Goal: Task Accomplishment & Management: Use online tool/utility

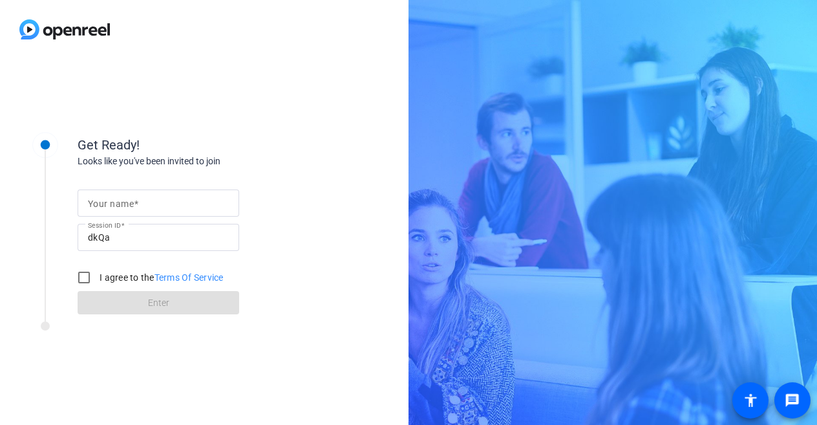
click at [106, 210] on input "Your name" at bounding box center [158, 203] width 141 height 16
type input "[PERSON_NAME]"
click at [84, 277] on input "I agree to the Terms Of Service" at bounding box center [84, 277] width 26 height 26
checkbox input "true"
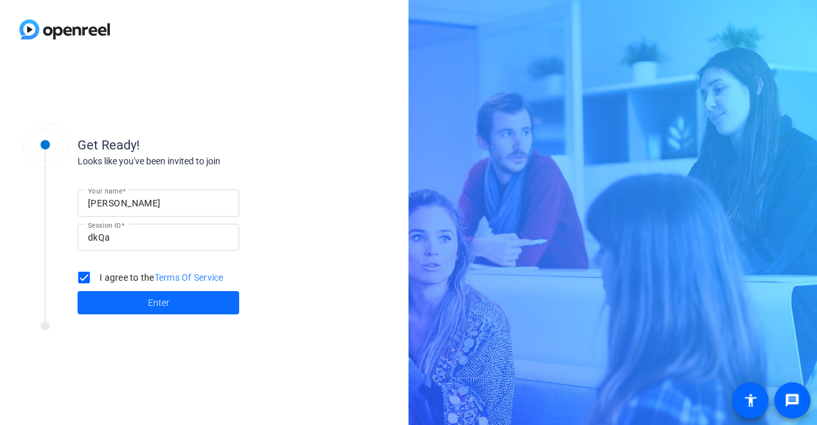
click at [126, 295] on span at bounding box center [159, 302] width 162 height 31
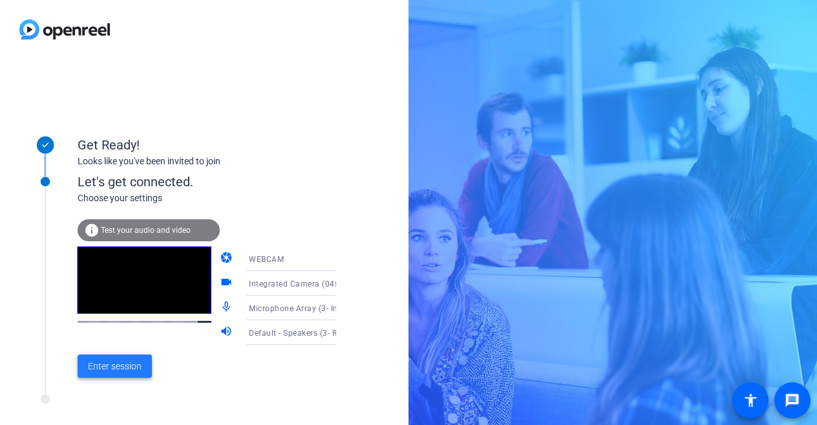
click at [126, 373] on span at bounding box center [115, 365] width 74 height 31
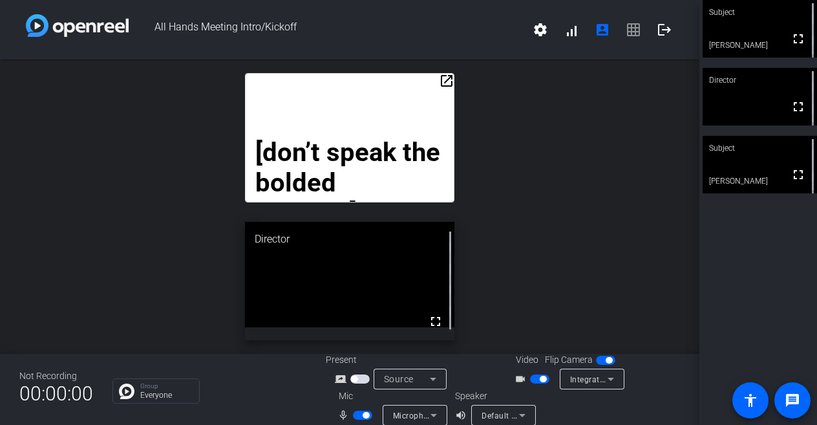
click at [442, 83] on mat-icon "open_in_new" at bounding box center [447, 81] width 16 height 16
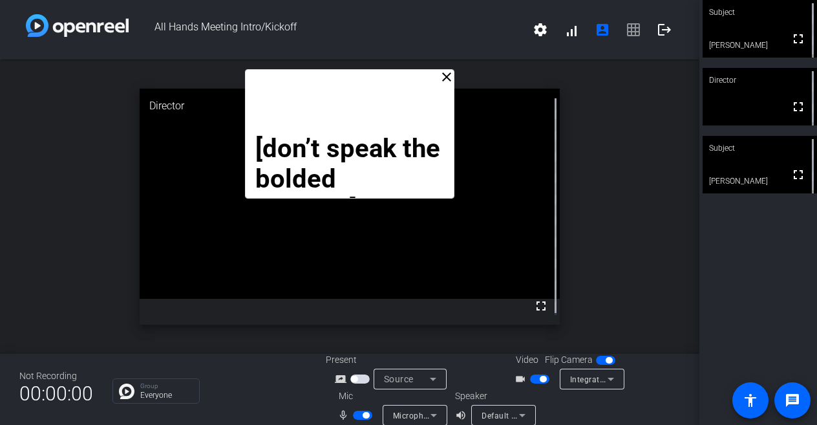
click at [439, 79] on mat-icon "close" at bounding box center [447, 77] width 16 height 16
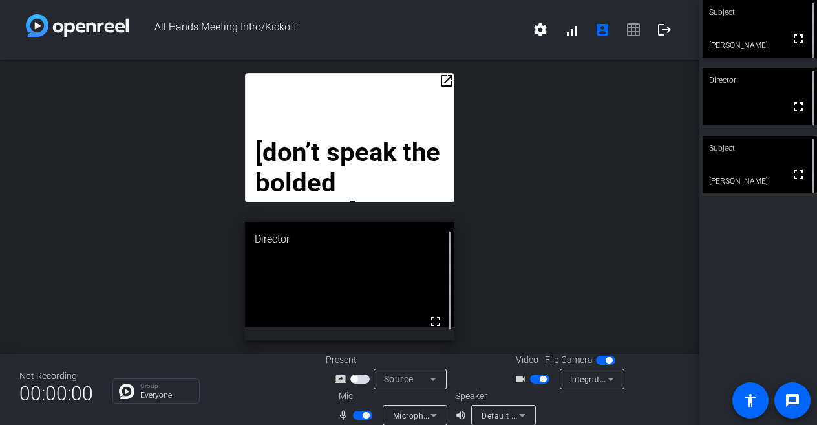
click at [439, 79] on mat-icon "open_in_new" at bounding box center [447, 81] width 16 height 16
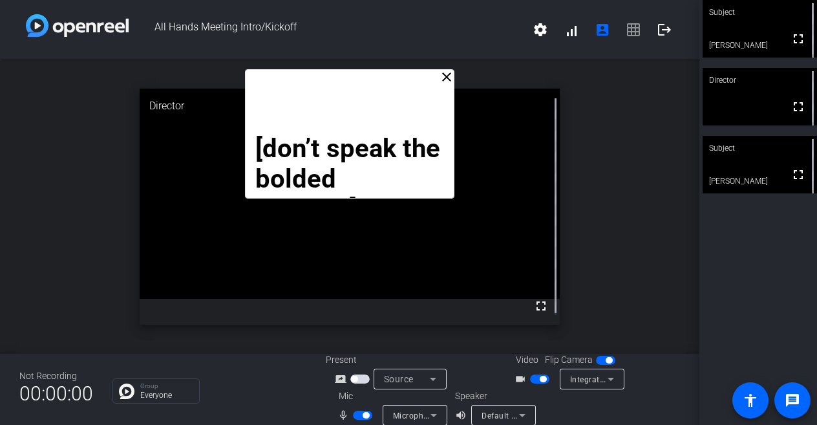
click at [355, 142] on strong "[don’t speak the bolded headers]" at bounding box center [350, 178] width 191 height 91
click at [442, 83] on mat-icon "close" at bounding box center [447, 77] width 16 height 16
